Goal: Task Accomplishment & Management: Complete application form

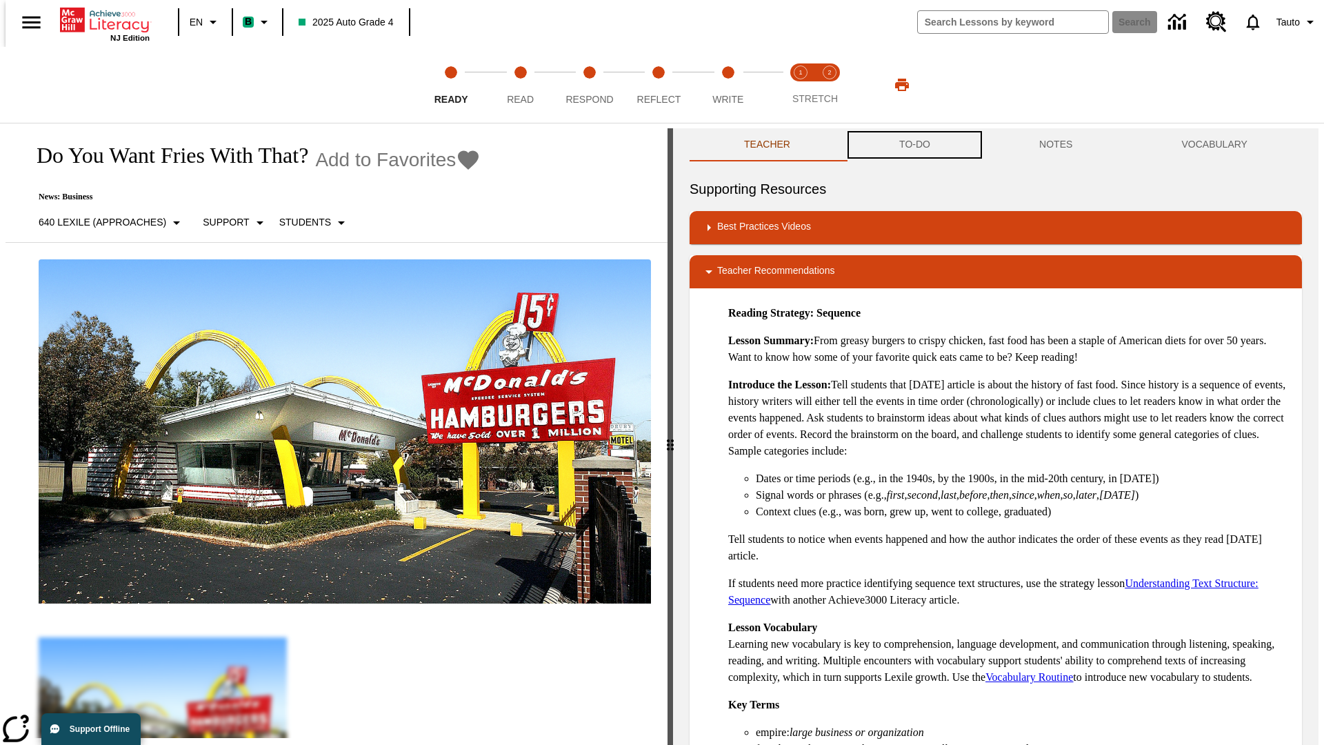
click at [914, 145] on button "TO-DO" at bounding box center [915, 144] width 140 height 33
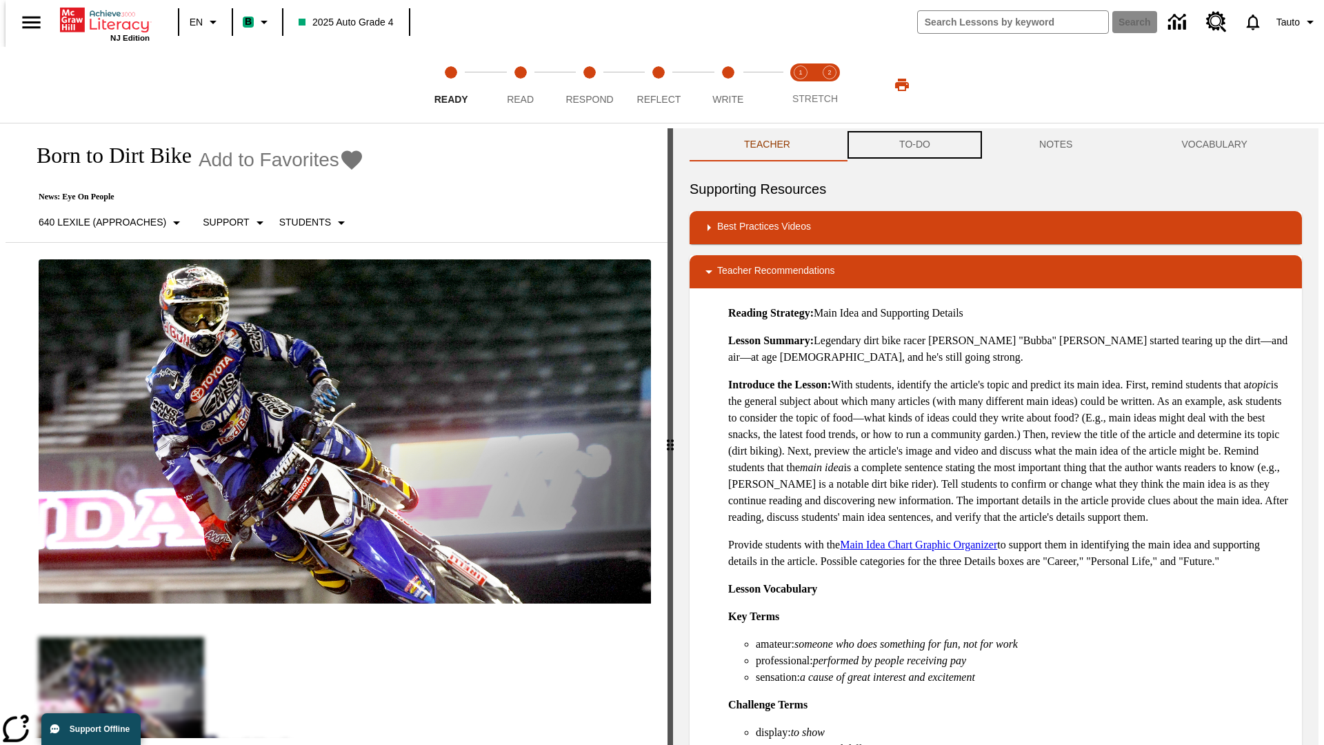
click at [914, 145] on button "TO-DO" at bounding box center [915, 144] width 140 height 33
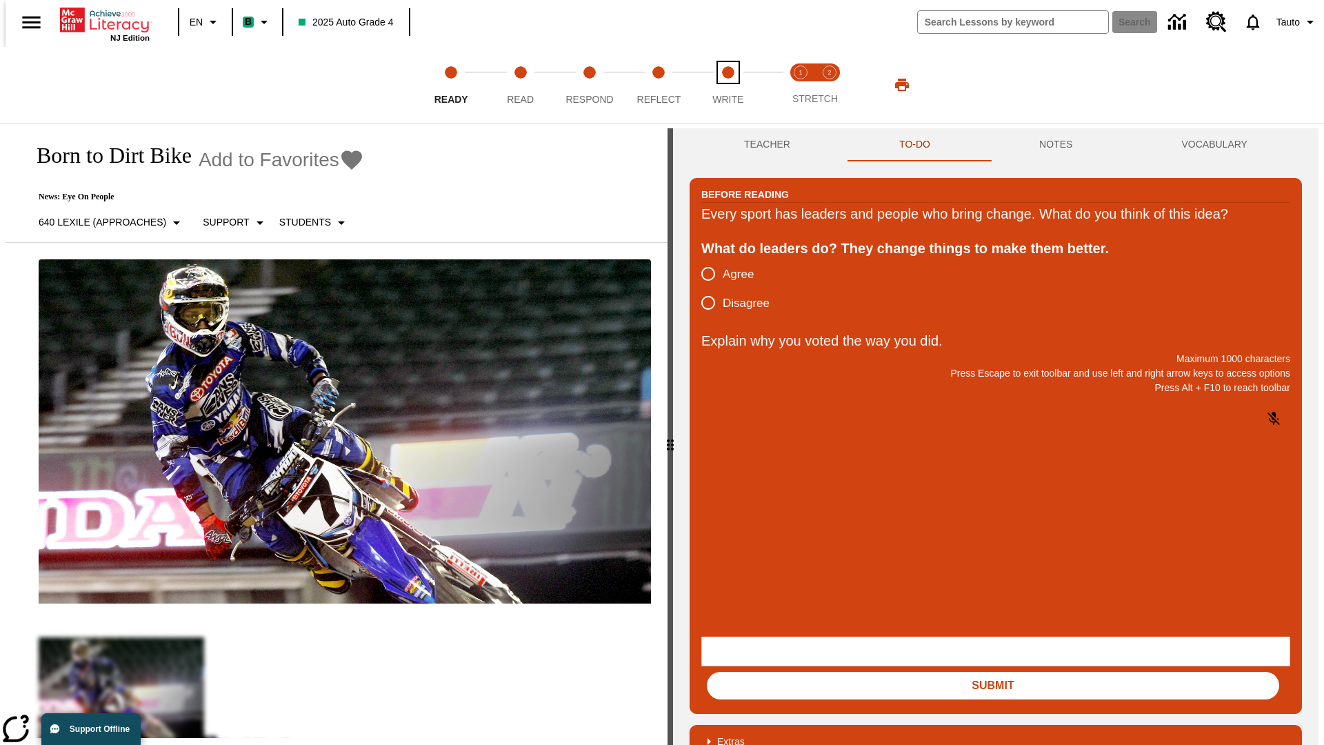
click at [728, 85] on span "Write" at bounding box center [728, 93] width 31 height 25
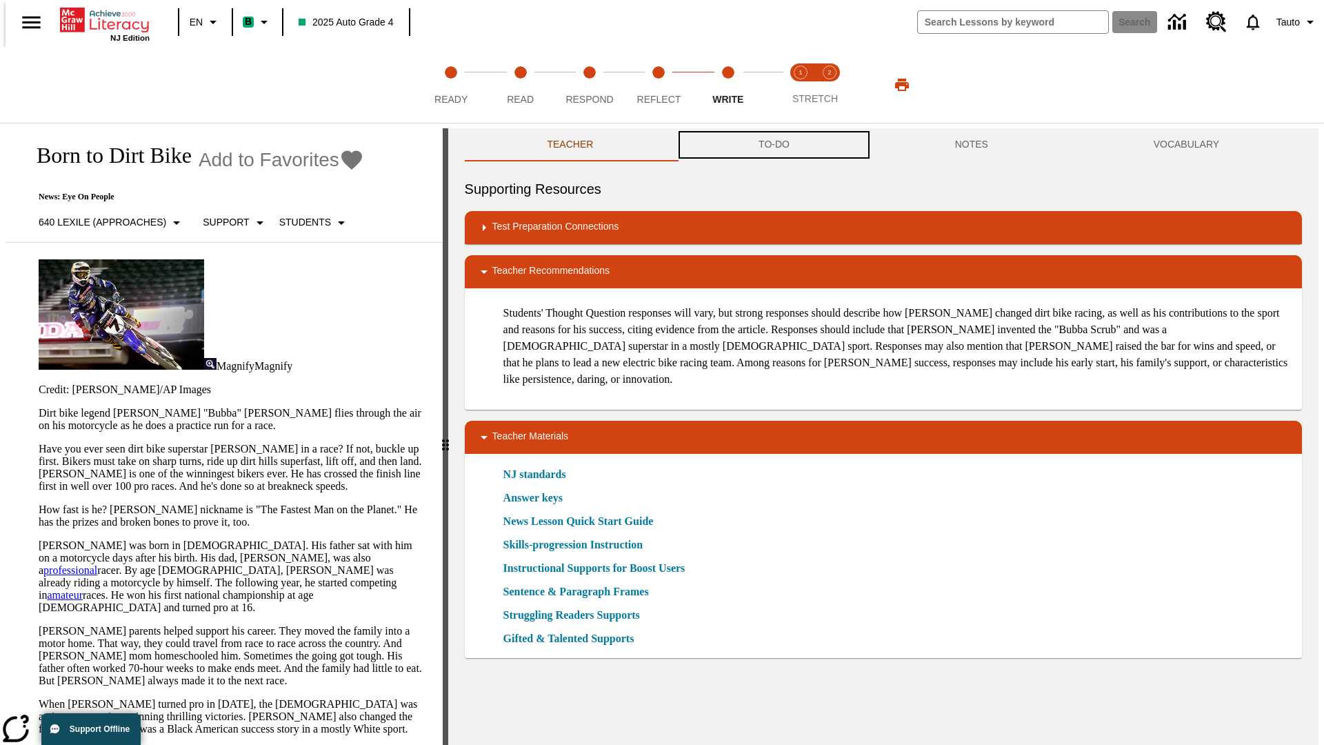
scroll to position [1, 0]
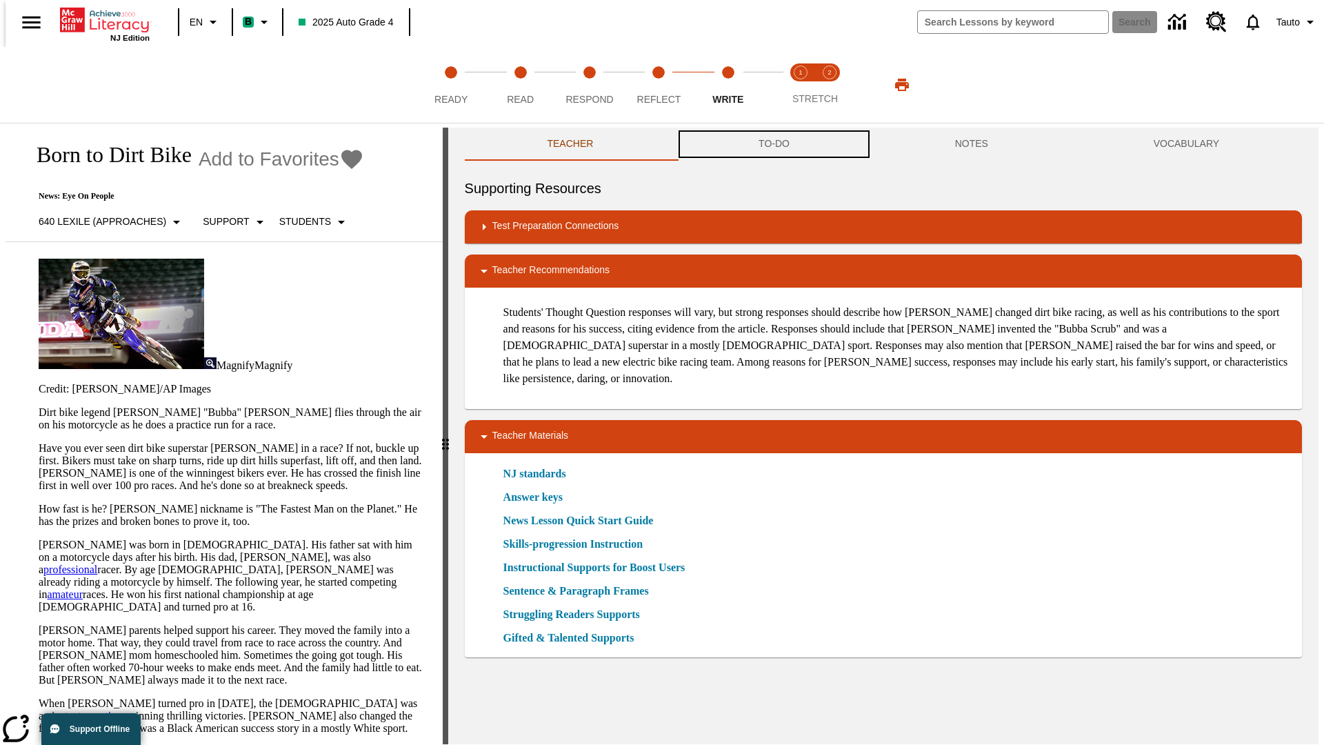
click at [773, 145] on button "TO-DO" at bounding box center [774, 144] width 197 height 33
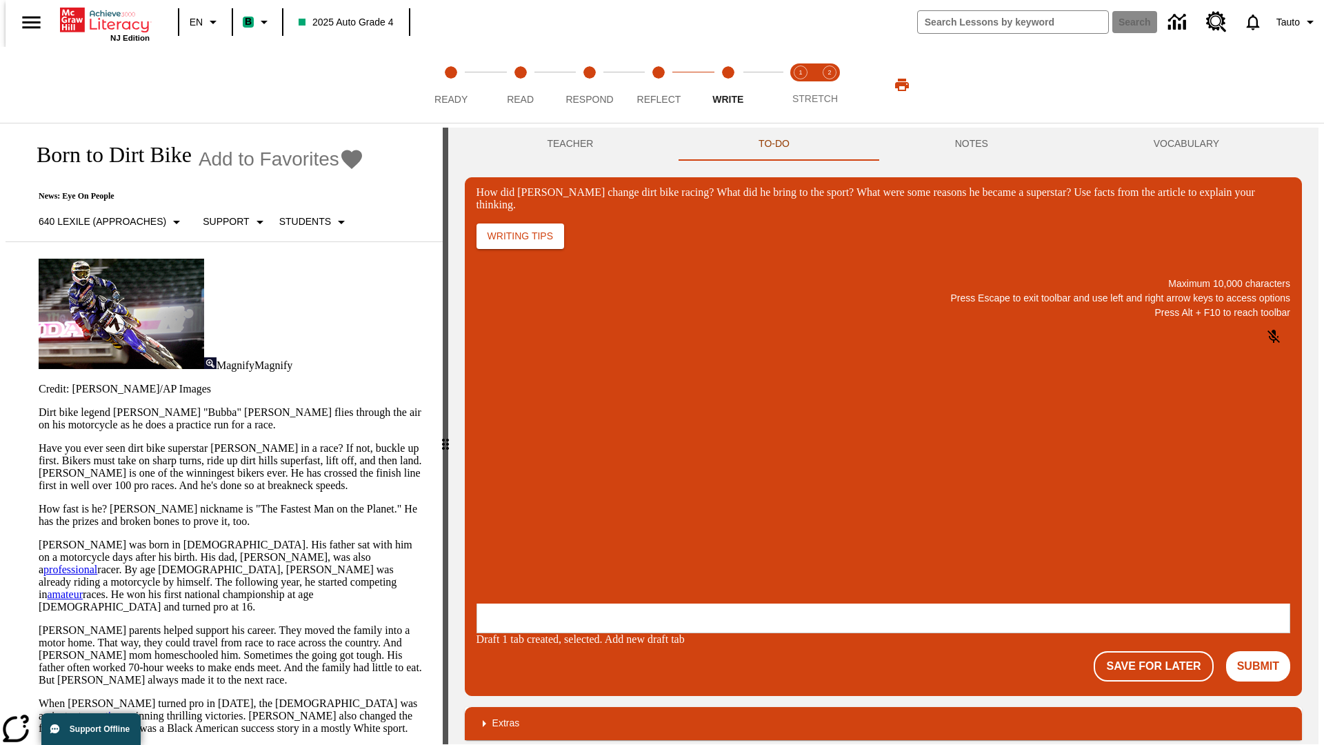
scroll to position [0, 0]
click at [1162, 651] on button "Save For Later" at bounding box center [1153, 666] width 119 height 30
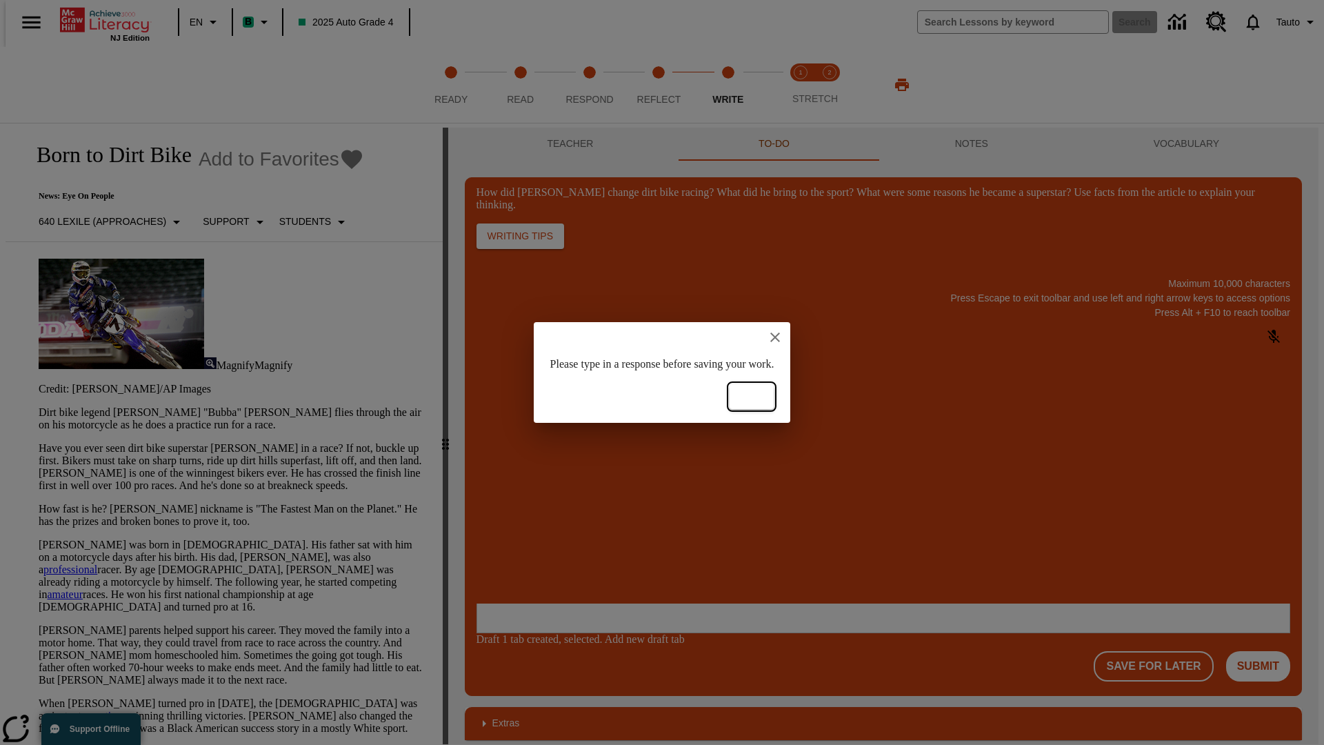
click at [774, 397] on button "Ok" at bounding box center [752, 397] width 44 height 26
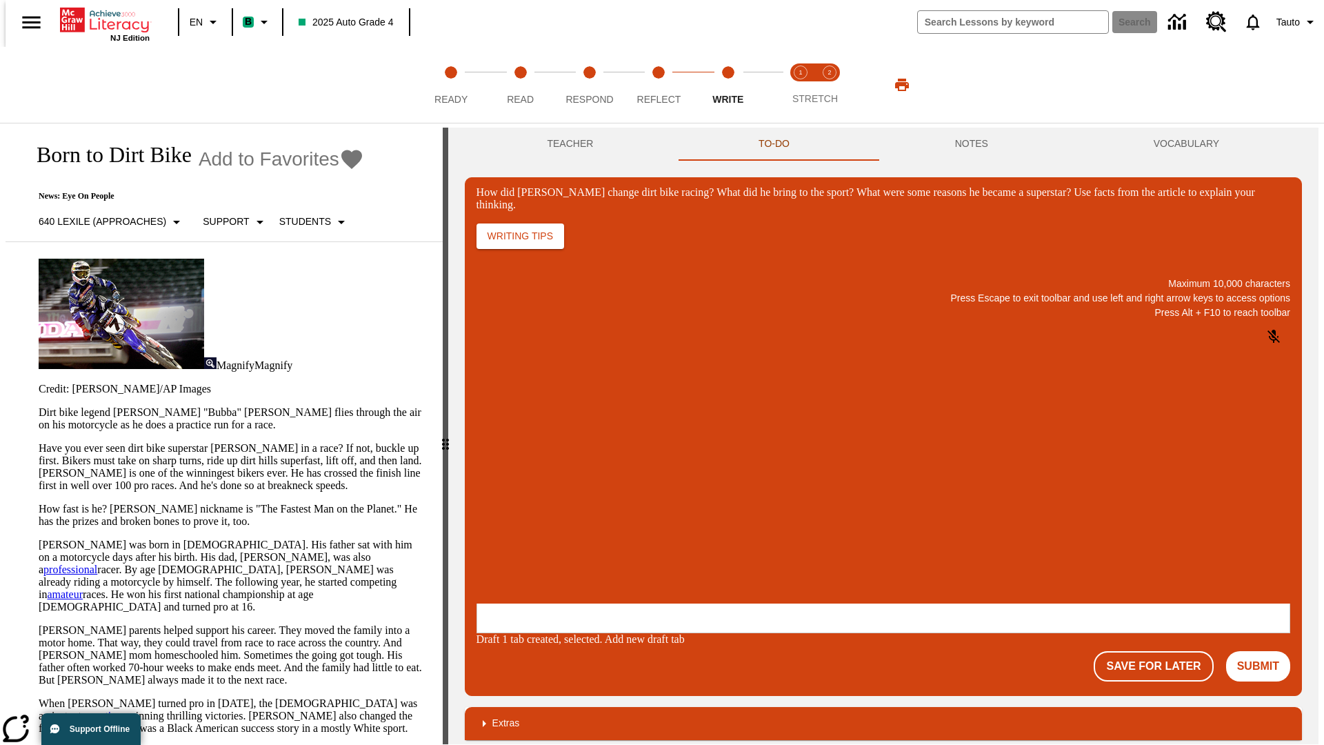
click at [677, 515] on p "How did Stewart change dirt bike racing? What did he bring to the sport? What w…" at bounding box center [579, 514] width 196 height 12
